Goal: Information Seeking & Learning: Learn about a topic

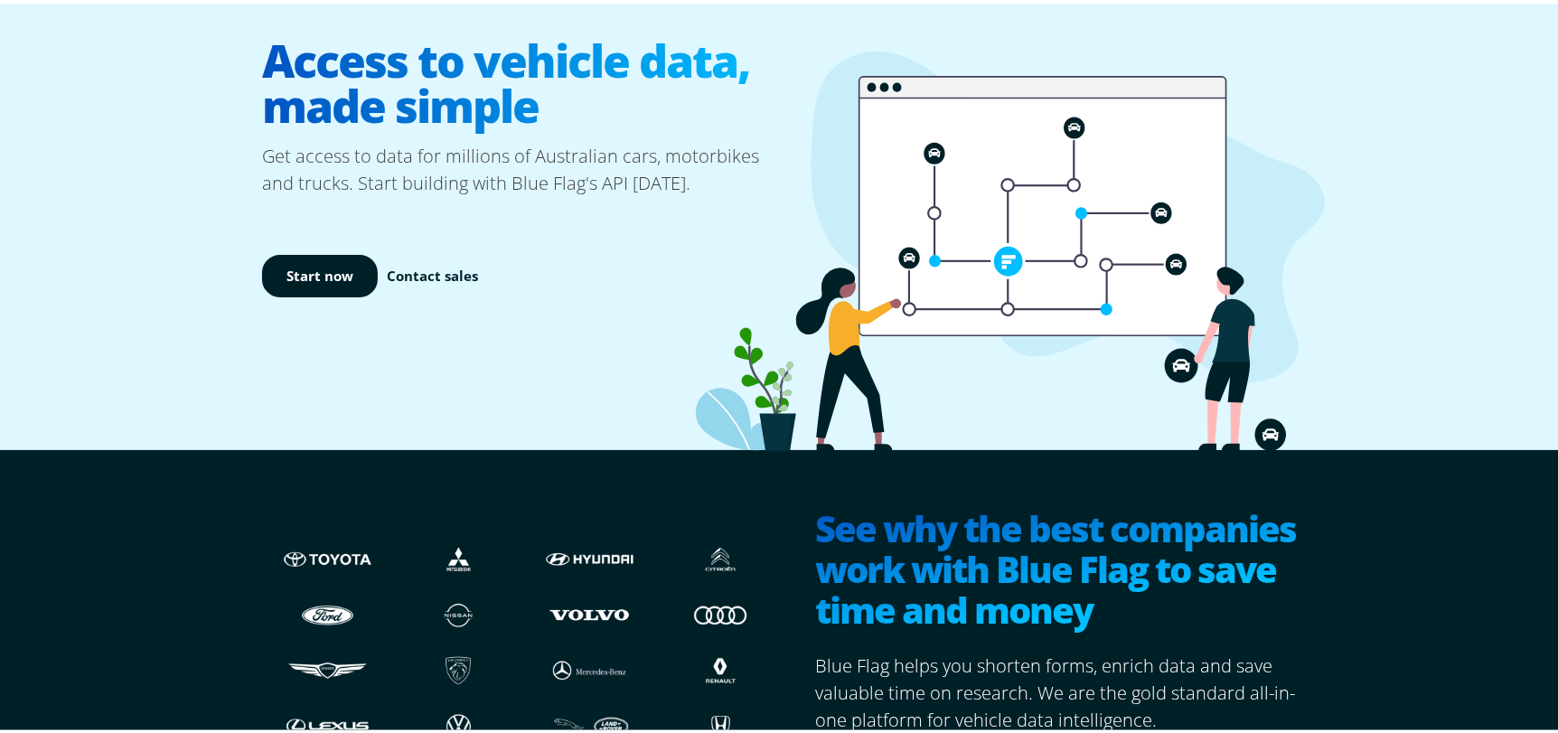
scroll to position [361, 0]
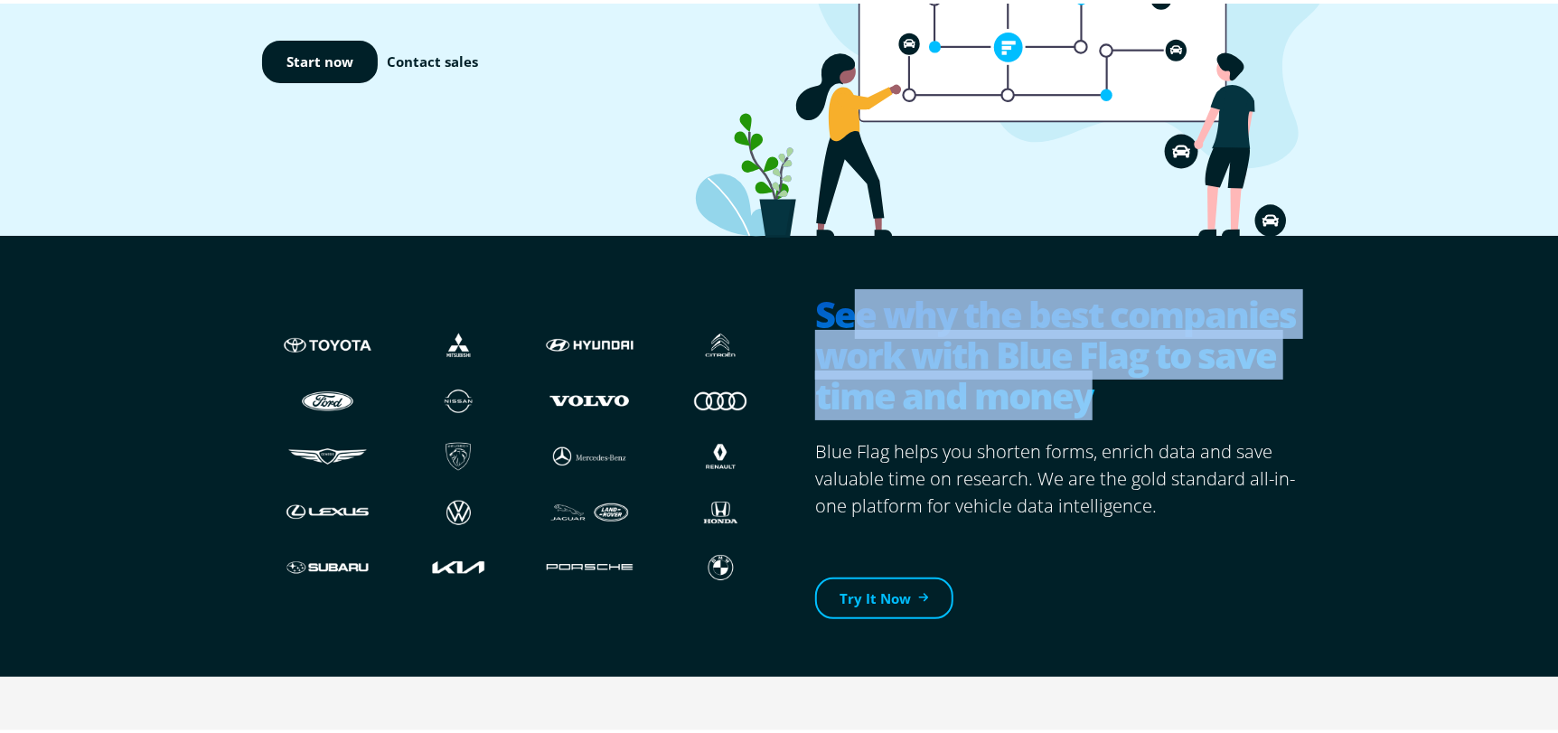
drag, startPoint x: 838, startPoint y: 311, endPoint x: 1113, endPoint y: 396, distance: 288.4
click at [1113, 396] on h2 "See why the best companies work with Blue Flag to save time and money" at bounding box center [1062, 353] width 495 height 126
click at [1117, 393] on h2 "See why the best companies work with Blue Flag to save time and money" at bounding box center [1062, 353] width 495 height 126
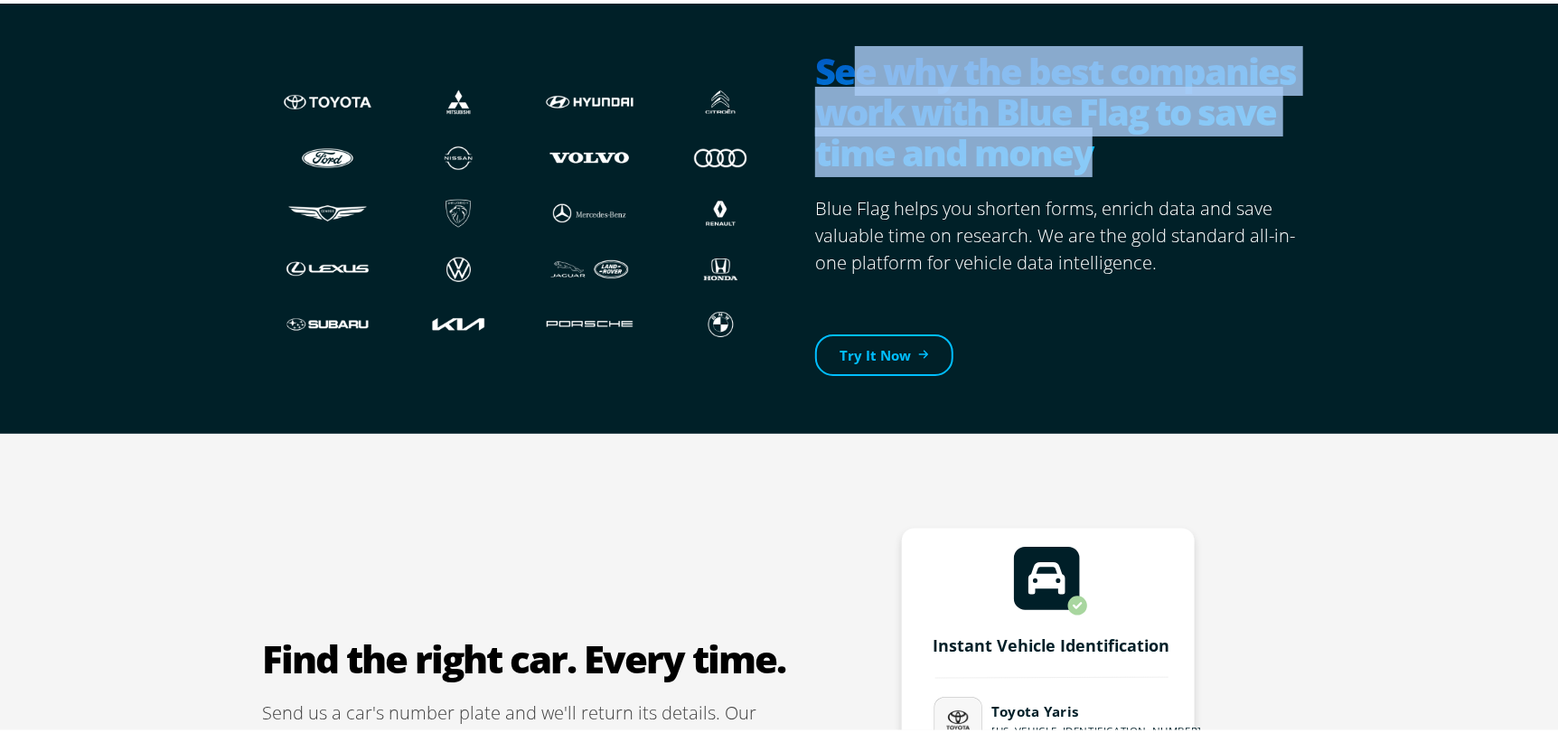
scroll to position [632, 0]
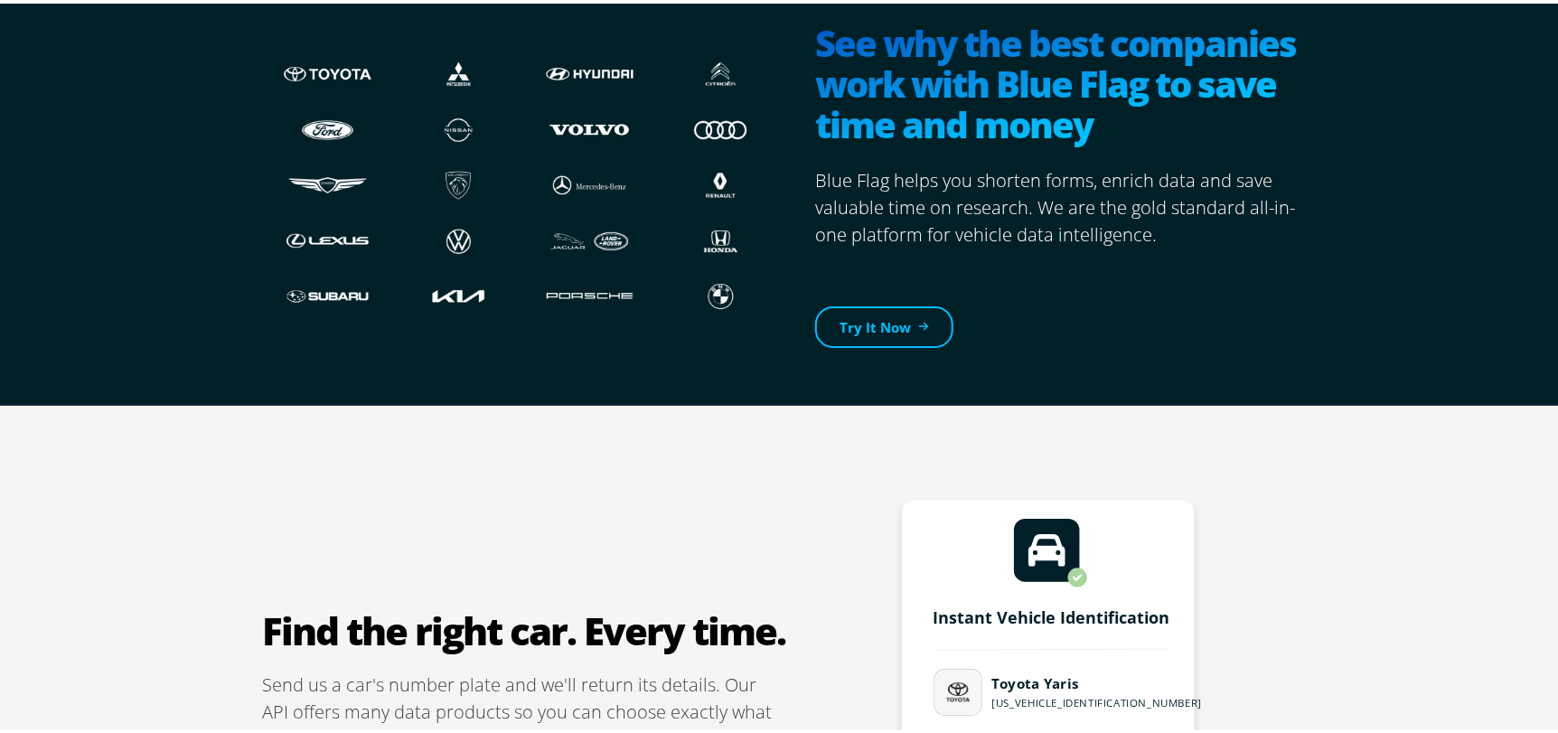
click at [924, 234] on p "Blue Flag helps you shorten forms, enrich data and save valuable time on resear…" at bounding box center [1062, 204] width 495 height 81
click at [907, 322] on link "Try It Now" at bounding box center [884, 324] width 138 height 42
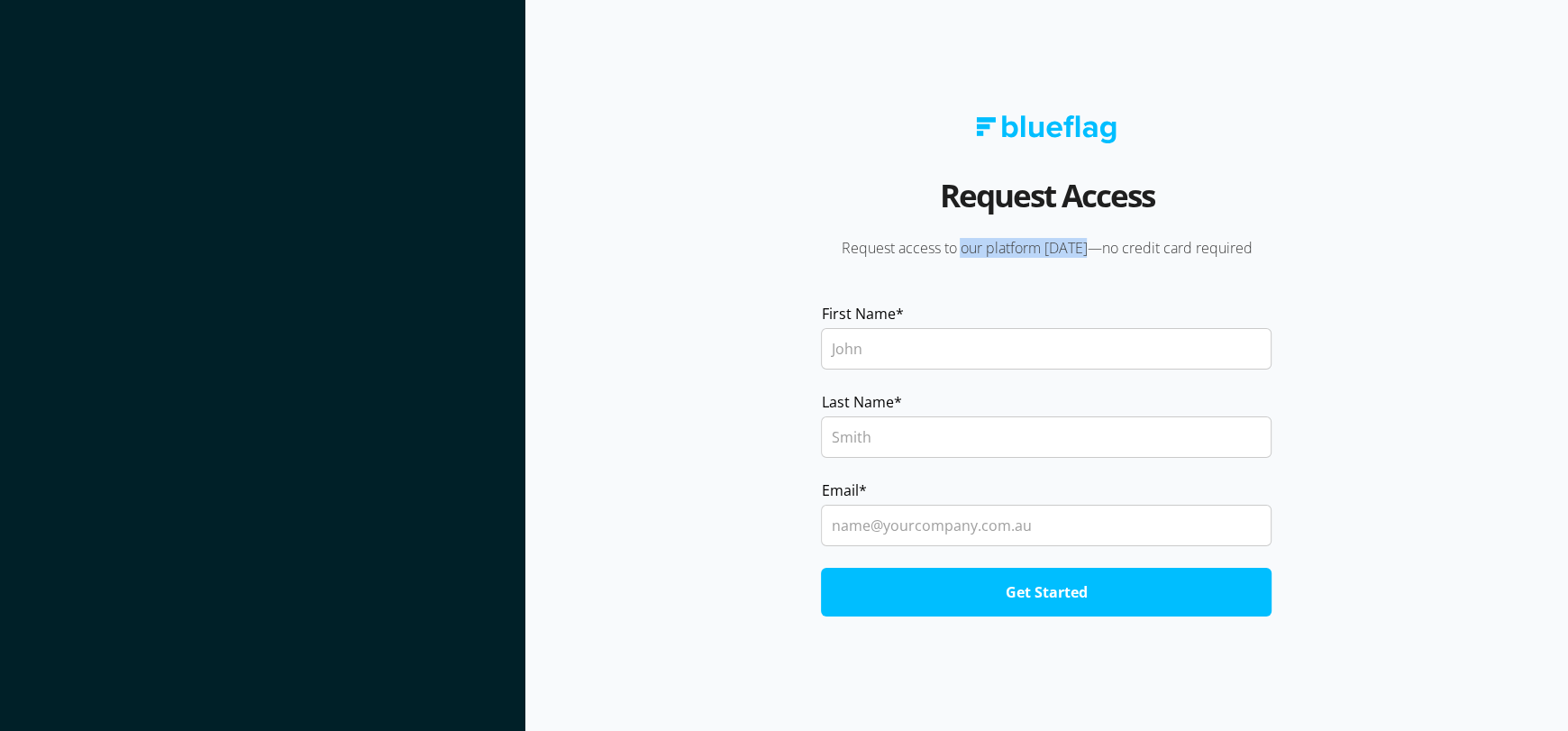
drag, startPoint x: 964, startPoint y: 245, endPoint x: 1098, endPoint y: 254, distance: 134.3
click at [1098, 254] on p "Request access to our platform [DATE]—no credit card required" at bounding box center [1046, 248] width 501 height 20
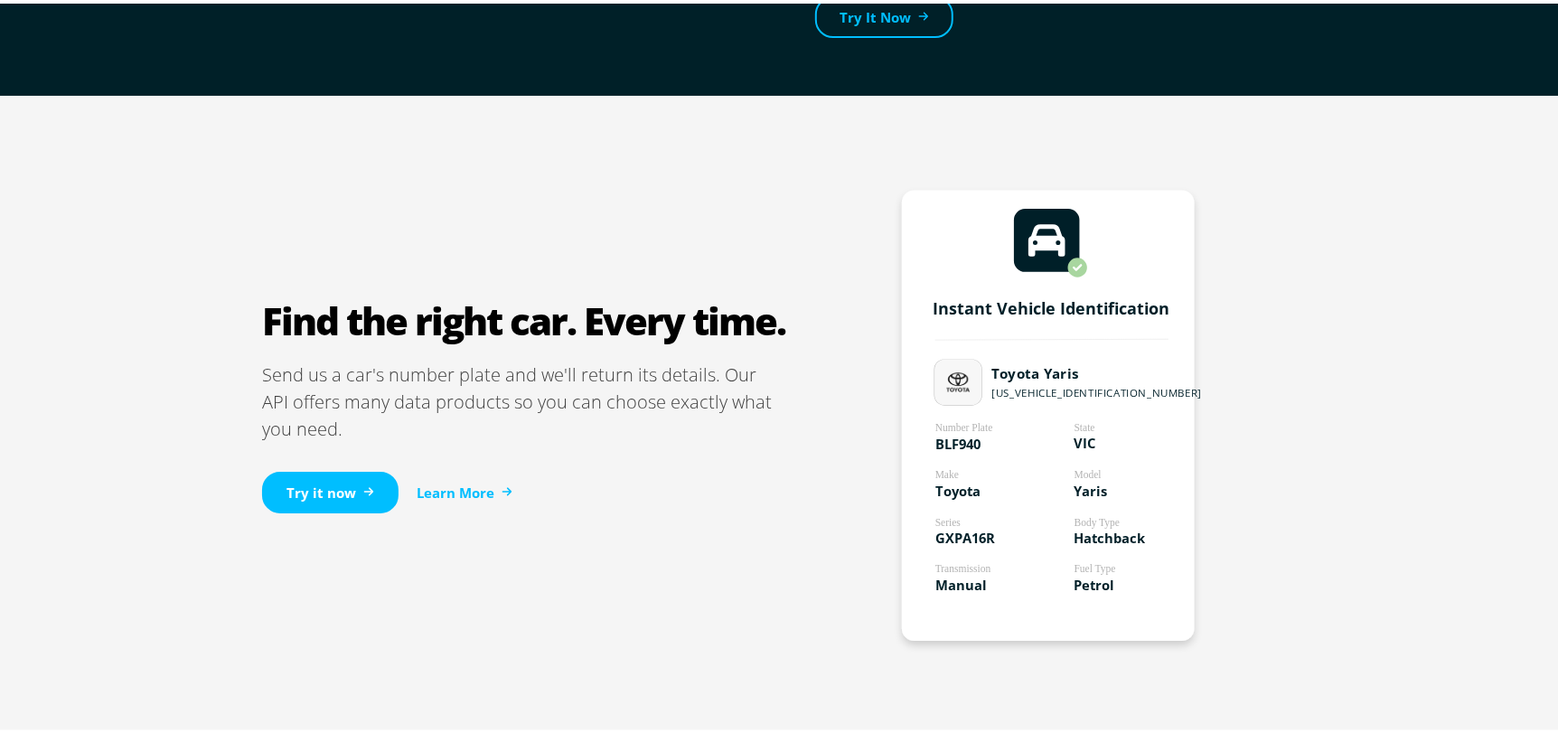
scroll to position [994, 0]
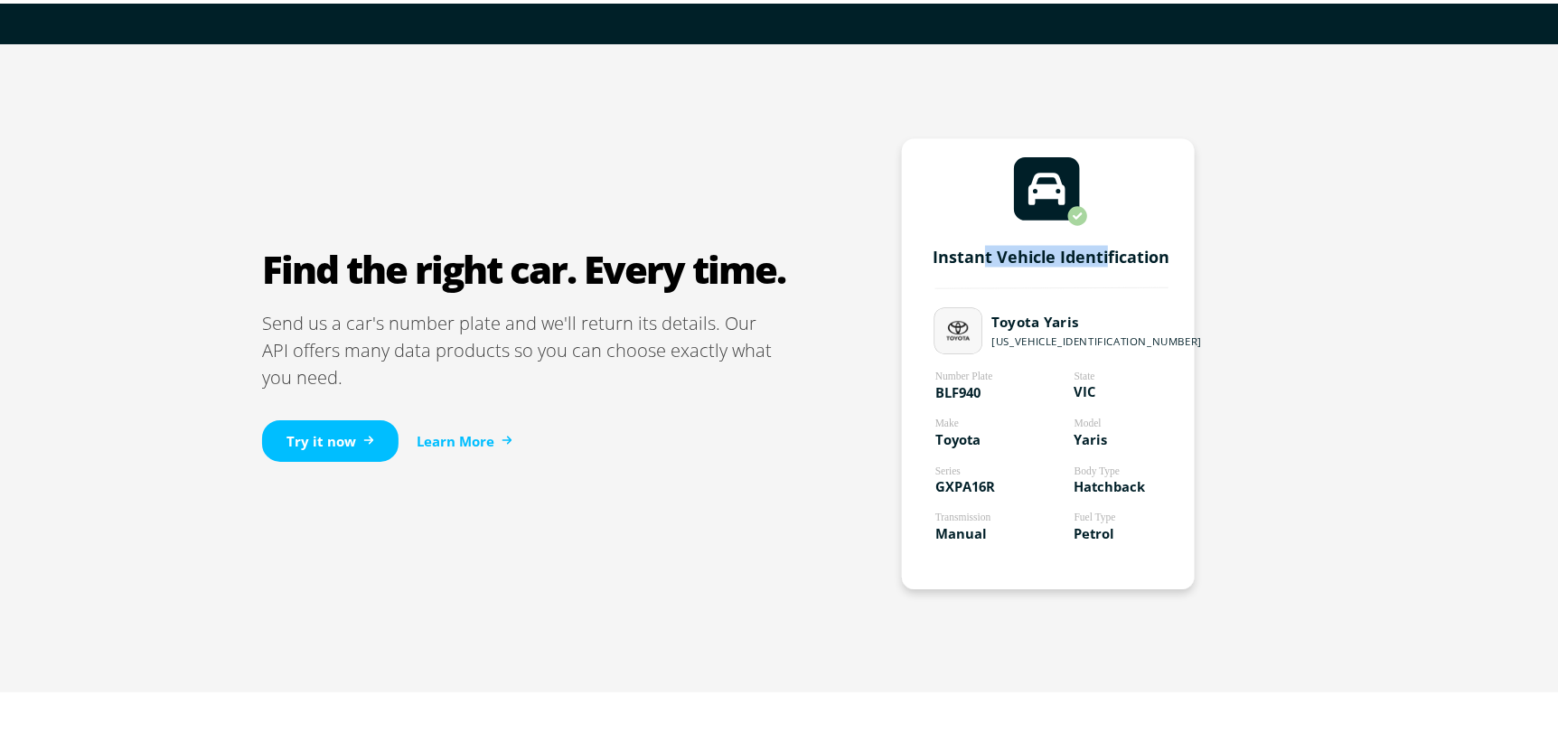
drag, startPoint x: 1023, startPoint y: 255, endPoint x: 1101, endPoint y: 256, distance: 78.6
click at [1101, 256] on tspan "Instant Vehicle Identification" at bounding box center [1050, 253] width 237 height 22
click at [754, 335] on p "Send us a car's number plate and we'll return its details. Our API offers many …" at bounding box center [524, 346] width 524 height 81
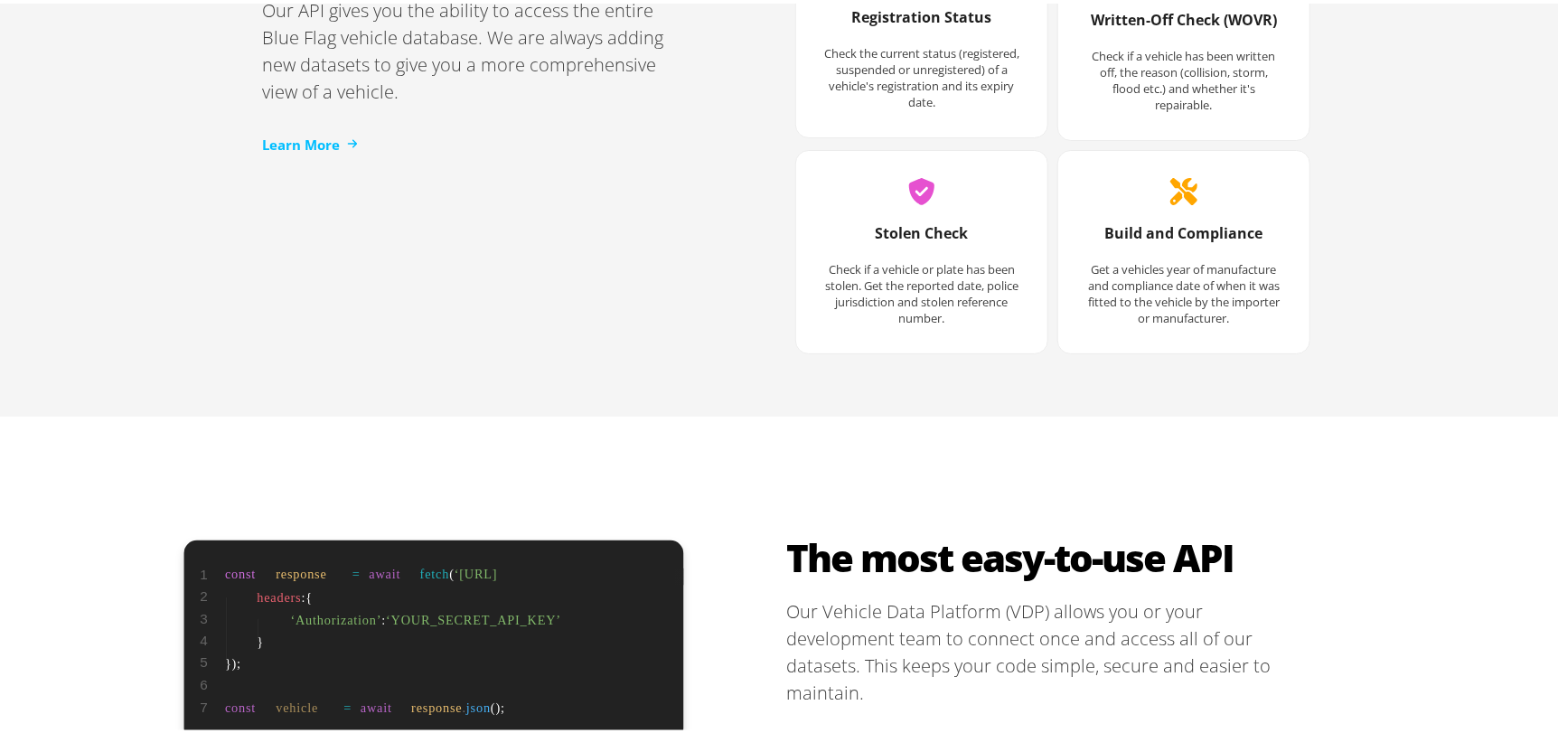
scroll to position [3071, 0]
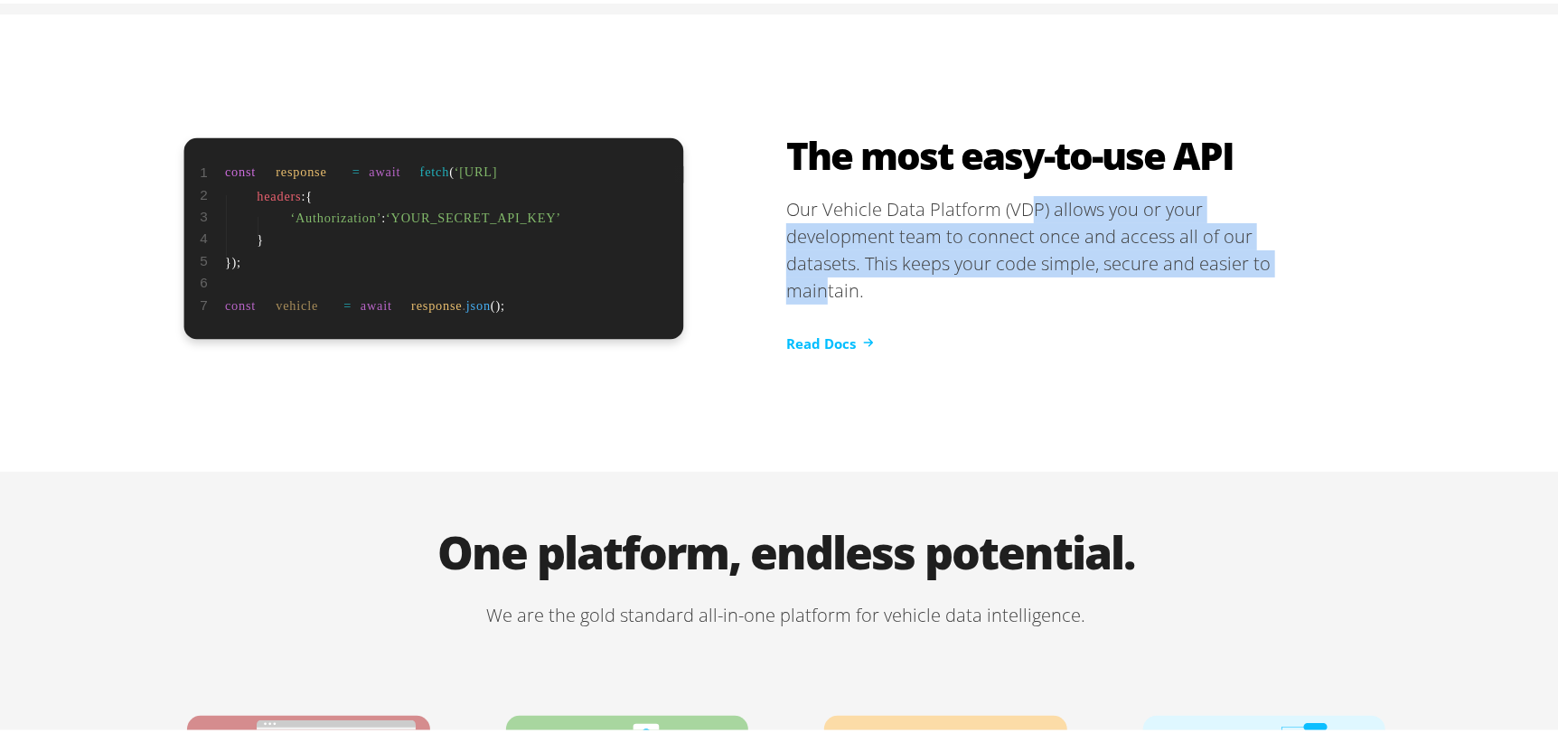
drag, startPoint x: 1018, startPoint y: 185, endPoint x: 1135, endPoint y: 245, distance: 130.9
click at [1135, 245] on p "Our Vehicle Data Platform (VDP) allows you or your development team to connect …" at bounding box center [1048, 246] width 524 height 108
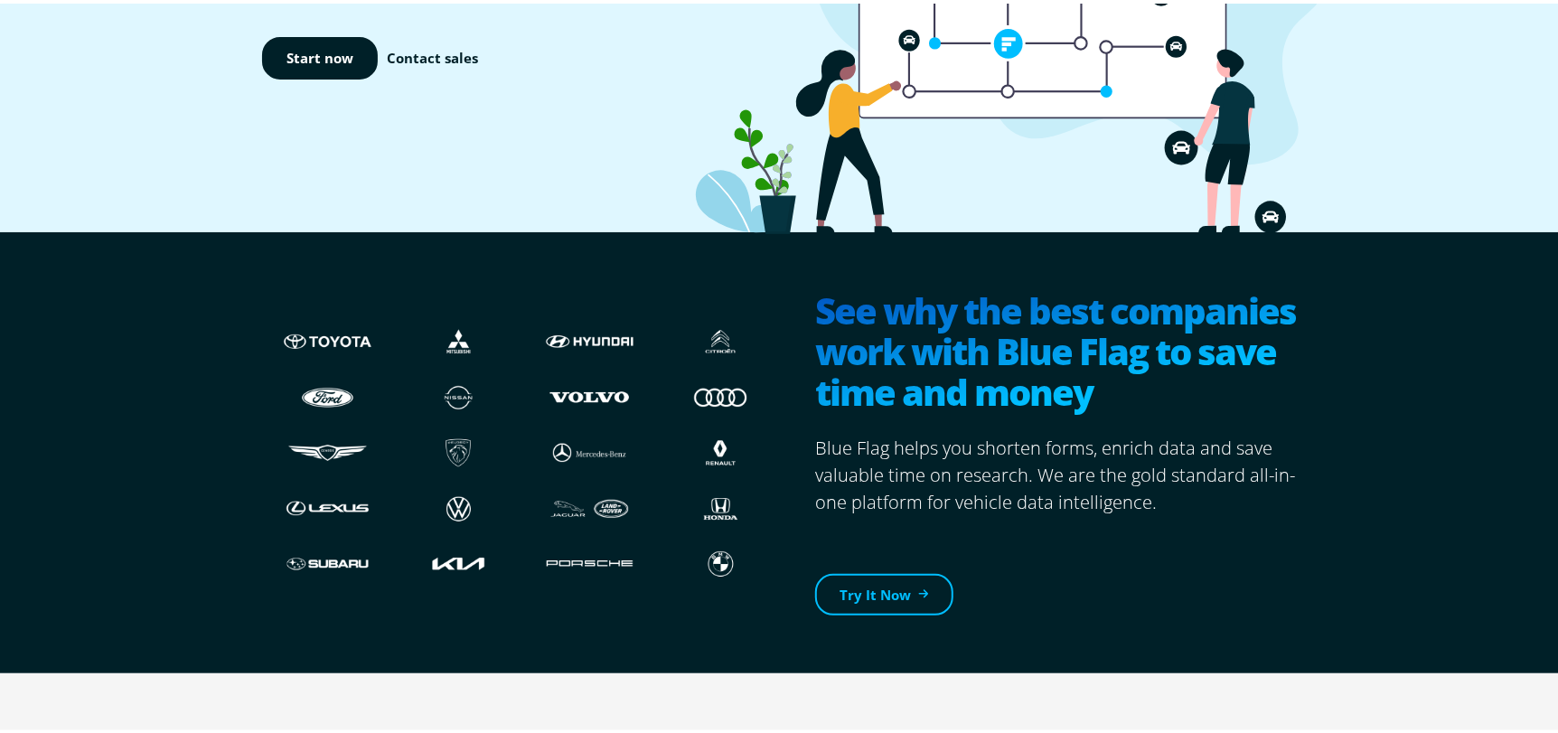
scroll to position [0, 0]
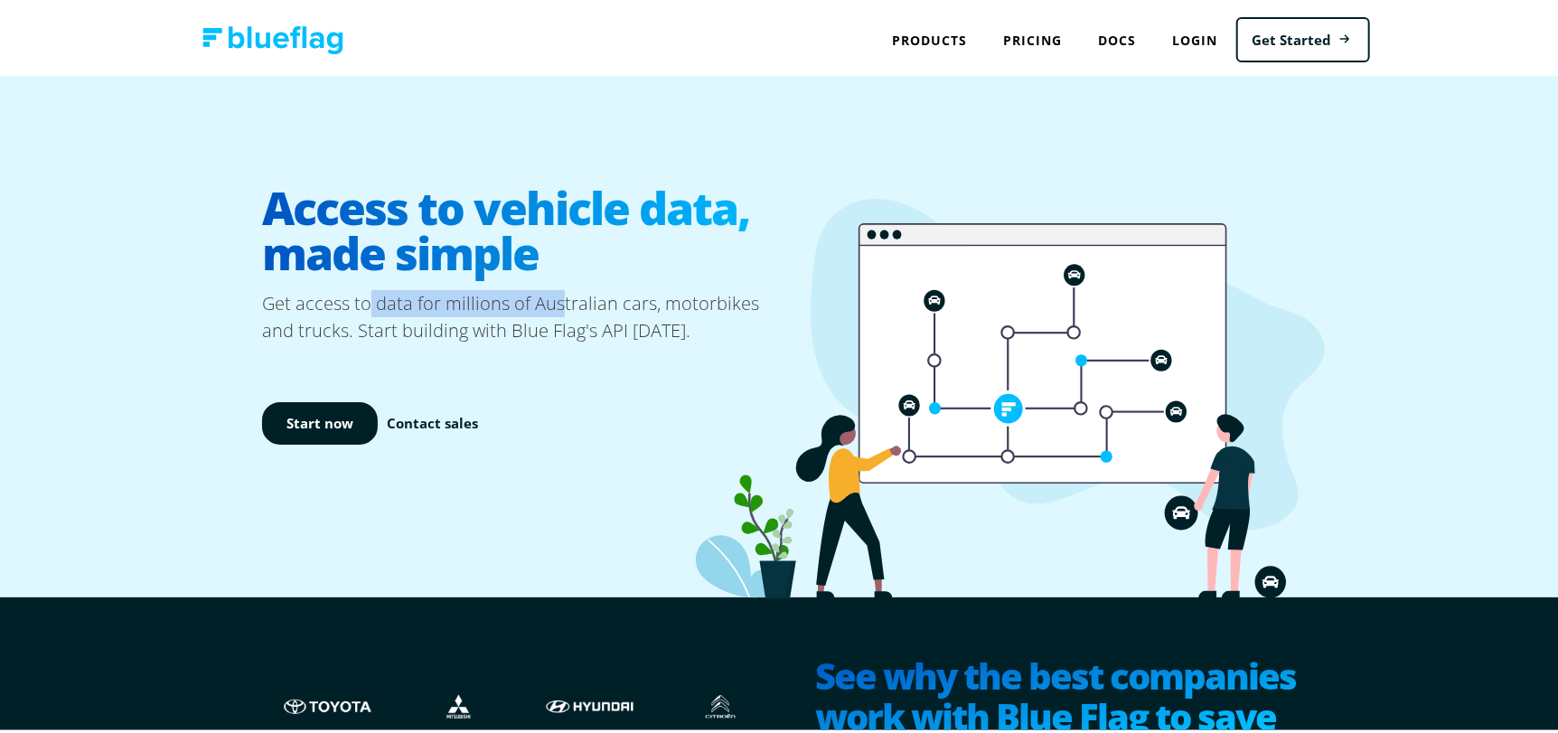
drag, startPoint x: 390, startPoint y: 306, endPoint x: 550, endPoint y: 306, distance: 159.9
click at [550, 306] on p "Get access to data for millions of Australian cars, motorbikes and trucks. Star…" at bounding box center [524, 313] width 524 height 54
drag, startPoint x: 506, startPoint y: 304, endPoint x: 576, endPoint y: 305, distance: 69.6
click at [576, 305] on p "Get access to data for millions of Australian cars, motorbikes and trucks. Star…" at bounding box center [524, 313] width 524 height 54
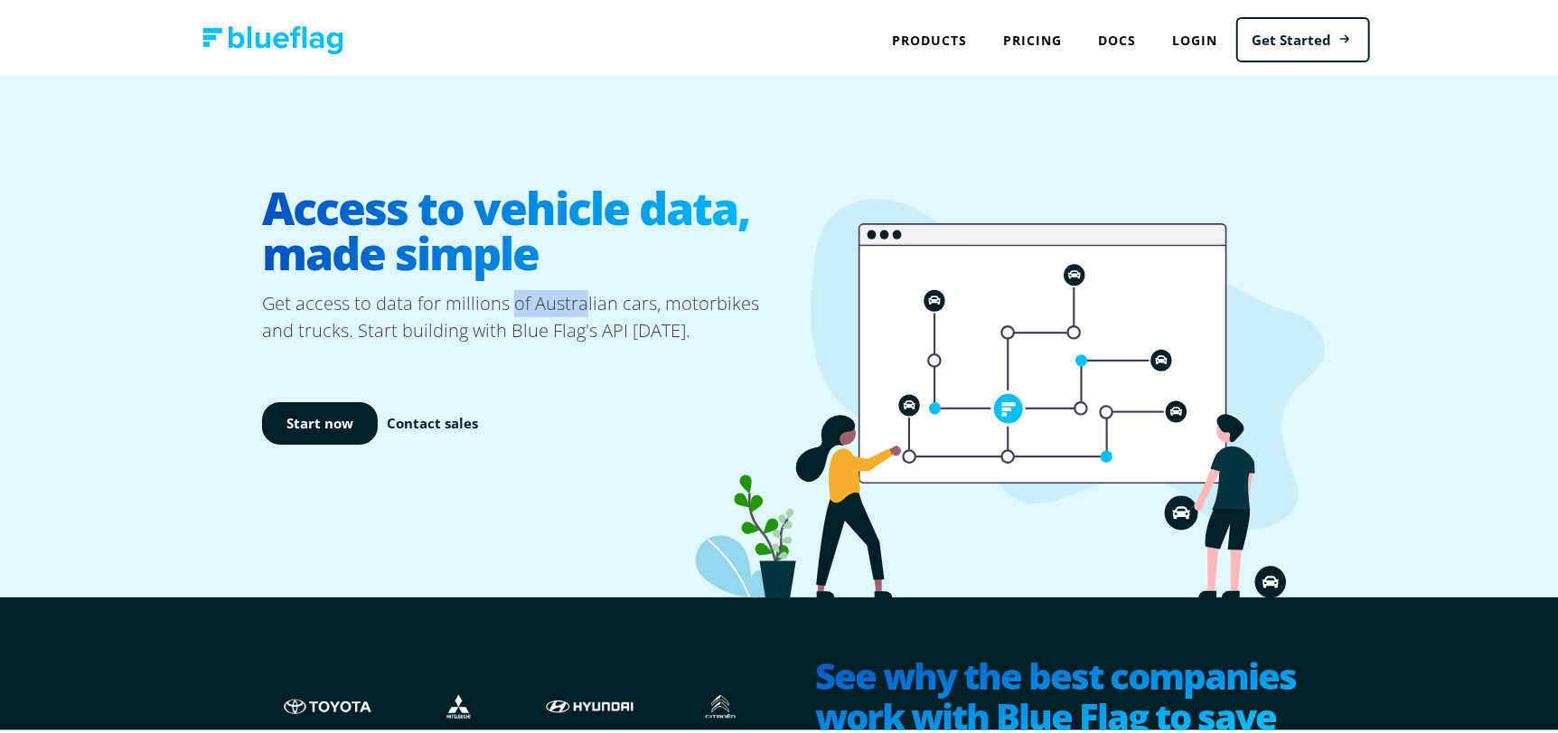
click at [576, 305] on p "Get access to data for millions of Australian cars, motorbikes and trucks. Star…" at bounding box center [524, 313] width 524 height 54
drag, startPoint x: 391, startPoint y: 321, endPoint x: 538, endPoint y: 317, distance: 146.4
click at [538, 317] on p "Get access to data for millions of Australian cars, motorbikes and trucks. Star…" at bounding box center [524, 313] width 524 height 54
click at [275, 38] on img at bounding box center [272, 37] width 141 height 28
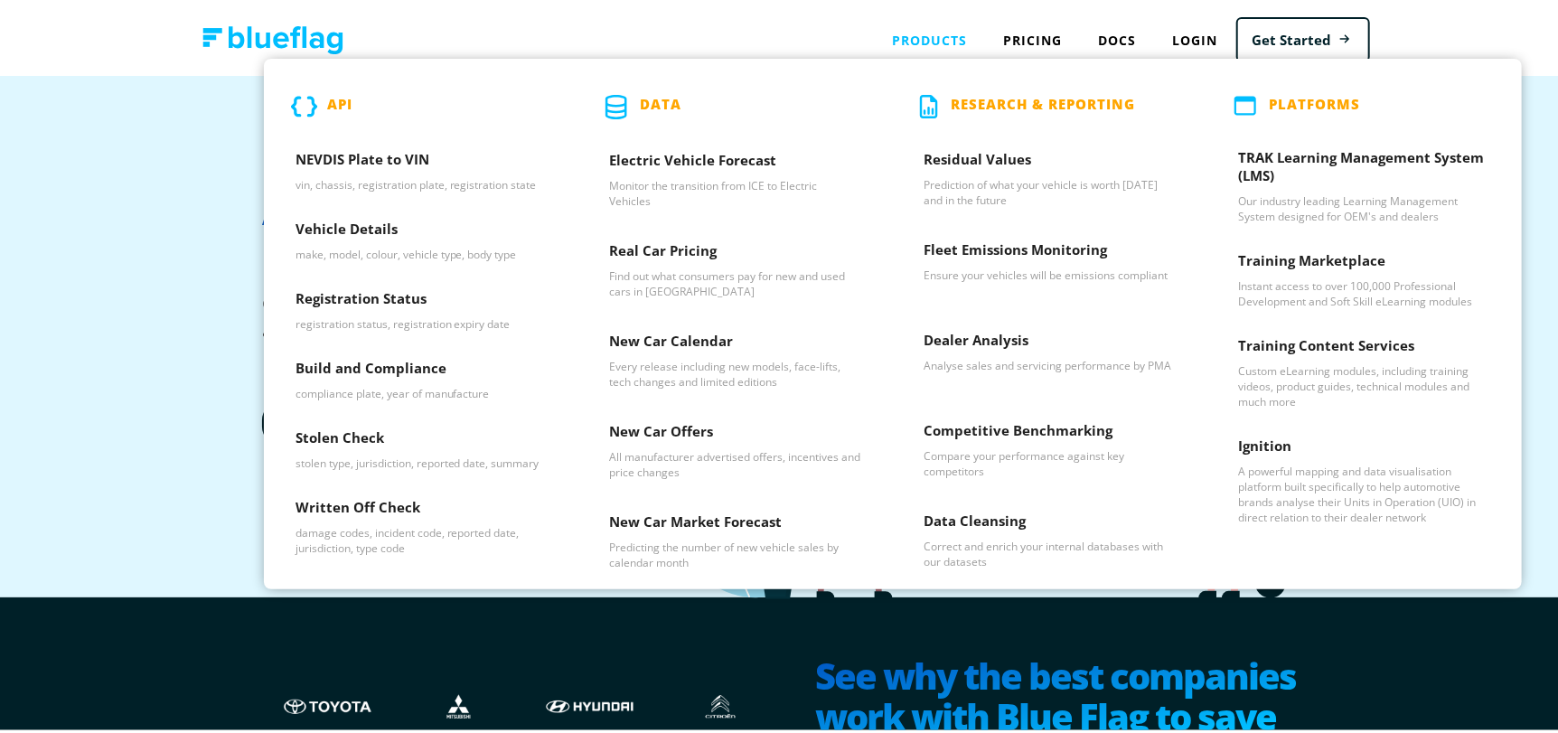
click at [922, 28] on div "Products API NEVDIS Plate to VIN vin, chassis, registration plate, registration…" at bounding box center [930, 36] width 111 height 37
click at [1290, 448] on h3 "Ignition" at bounding box center [1364, 446] width 251 height 27
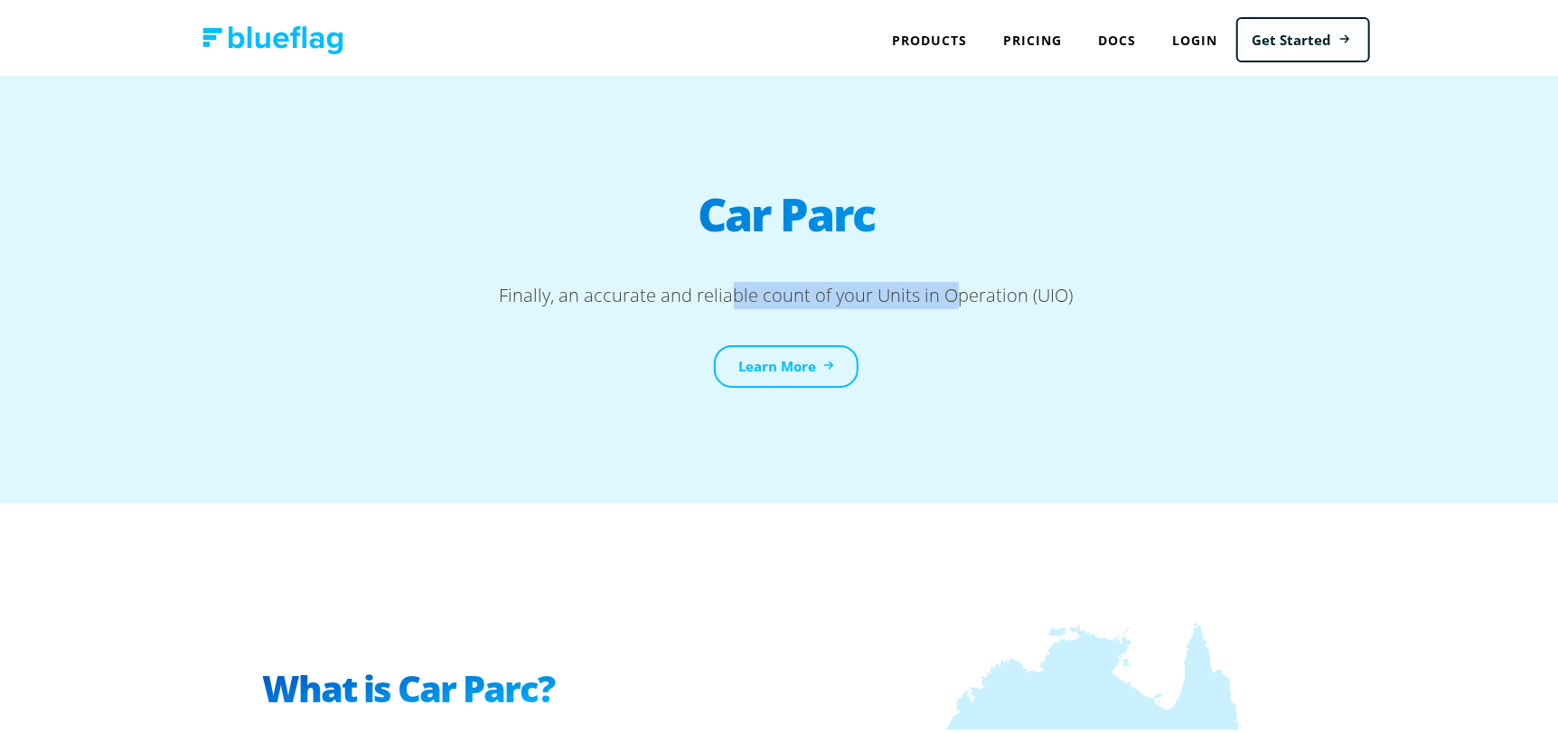
drag, startPoint x: 725, startPoint y: 305, endPoint x: 945, endPoint y: 305, distance: 219.5
click at [945, 305] on p "Finally, an accurate and reliable count of your Units in Operation (UIO)" at bounding box center [786, 309] width 1048 height 63
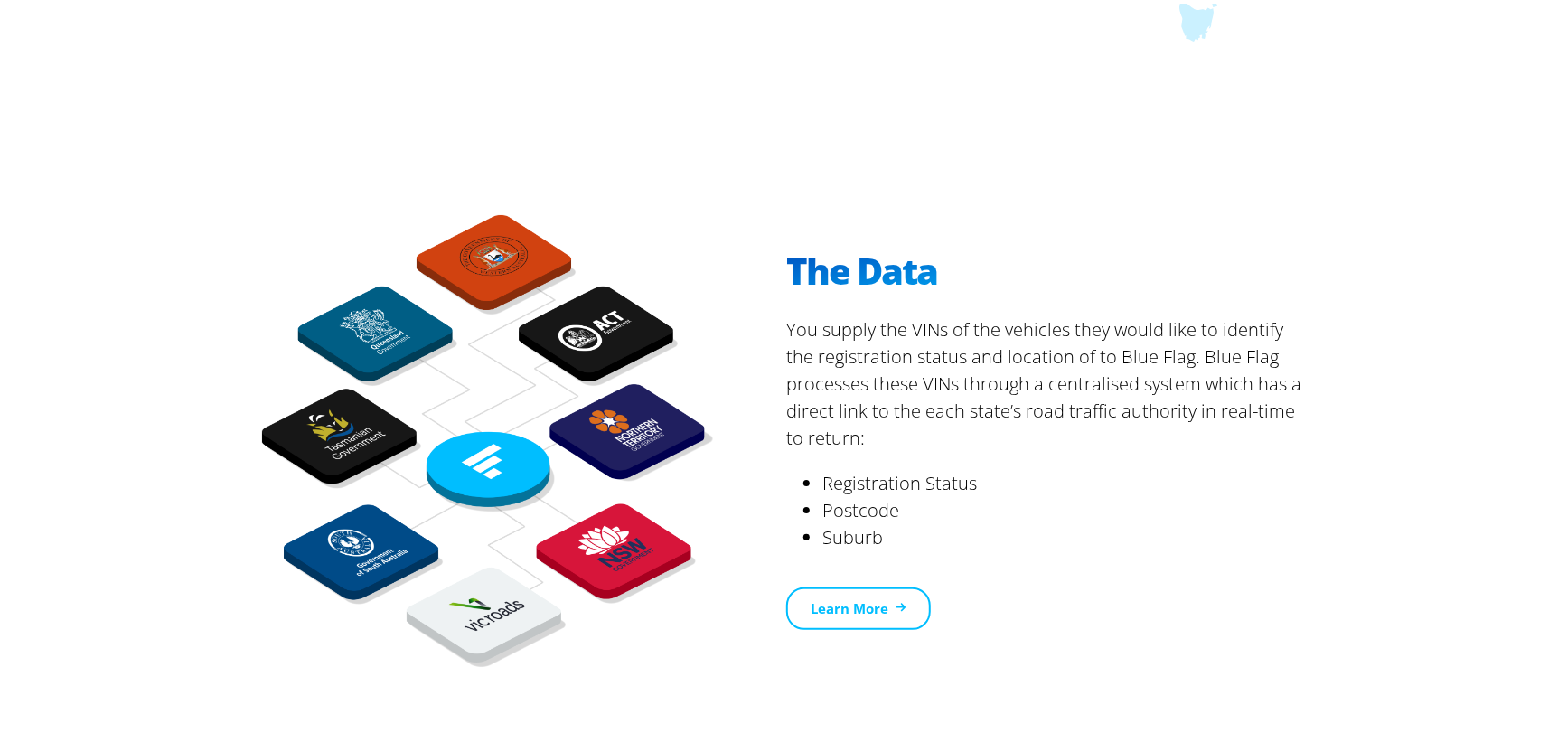
scroll to position [1084, 0]
